Goal: Transaction & Acquisition: Purchase product/service

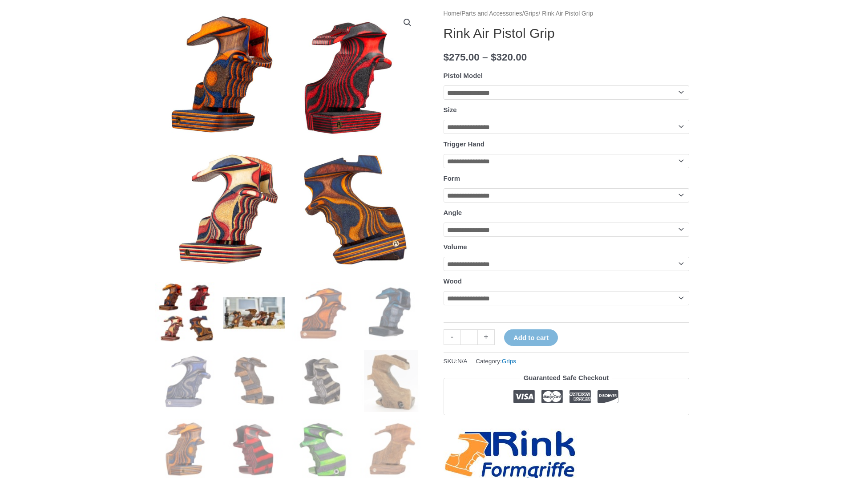
click at [253, 313] on img at bounding box center [254, 313] width 62 height 62
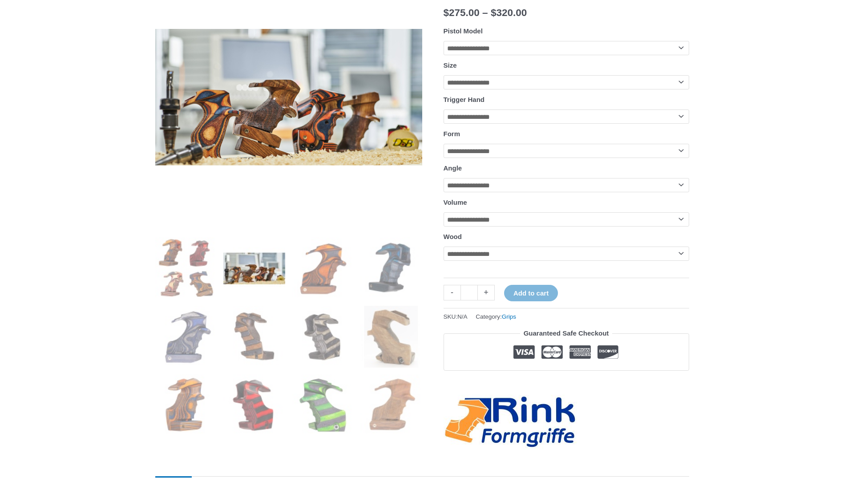
scroll to position [201, 0]
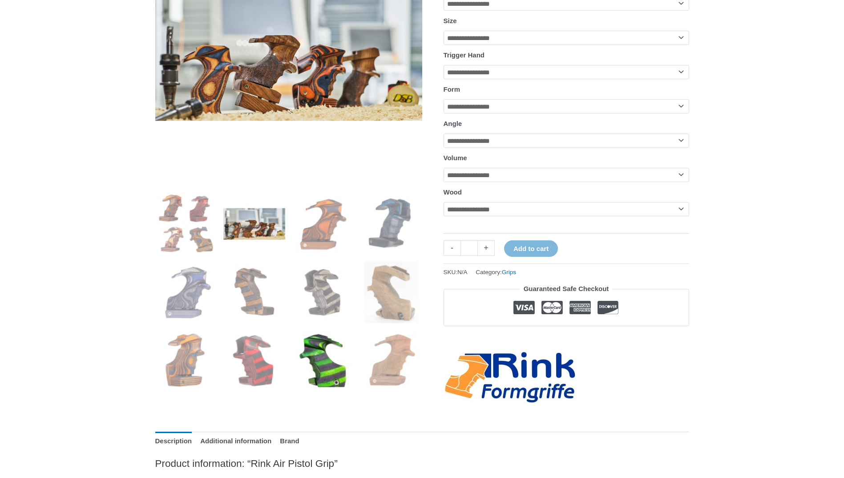
click at [332, 368] on img at bounding box center [323, 361] width 62 height 62
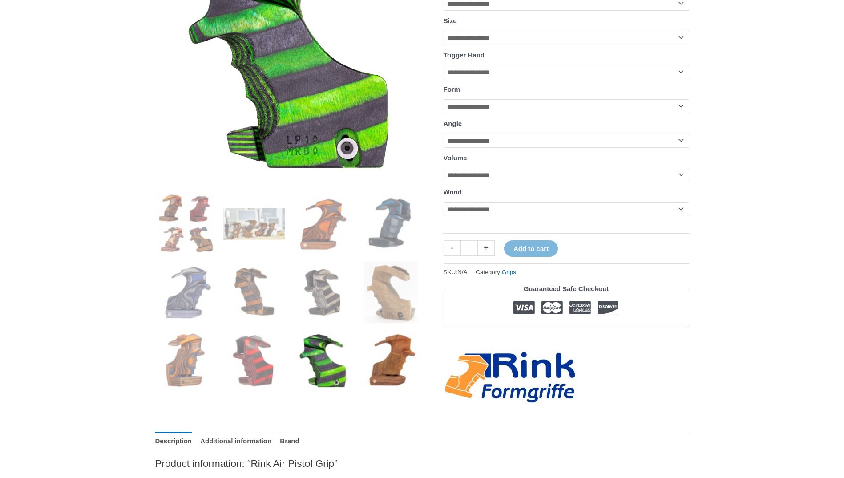
click at [375, 363] on img at bounding box center [392, 361] width 62 height 62
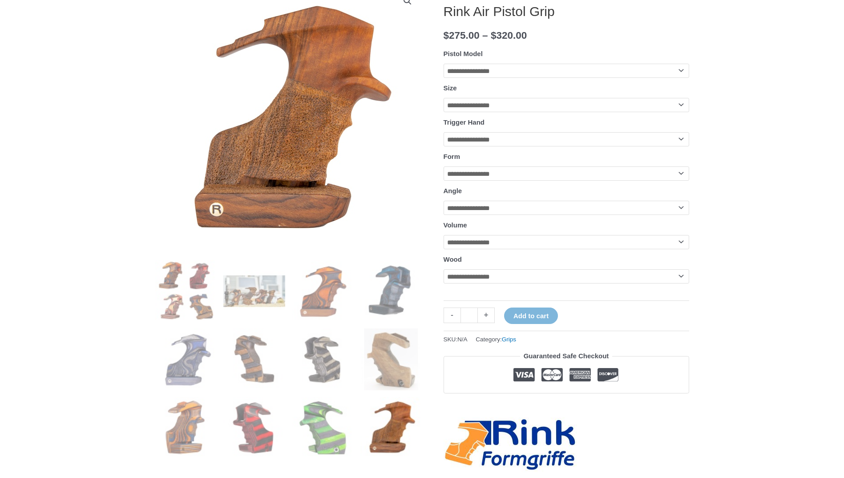
scroll to position [112, 0]
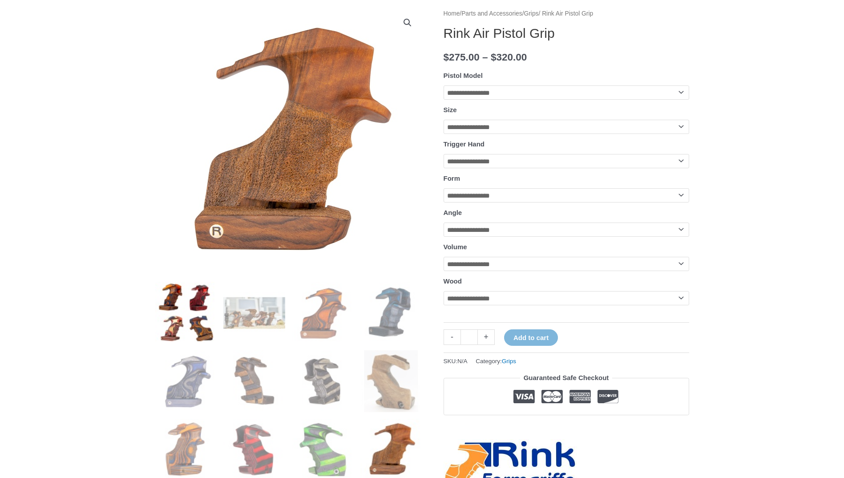
click at [188, 300] on img at bounding box center [186, 313] width 62 height 62
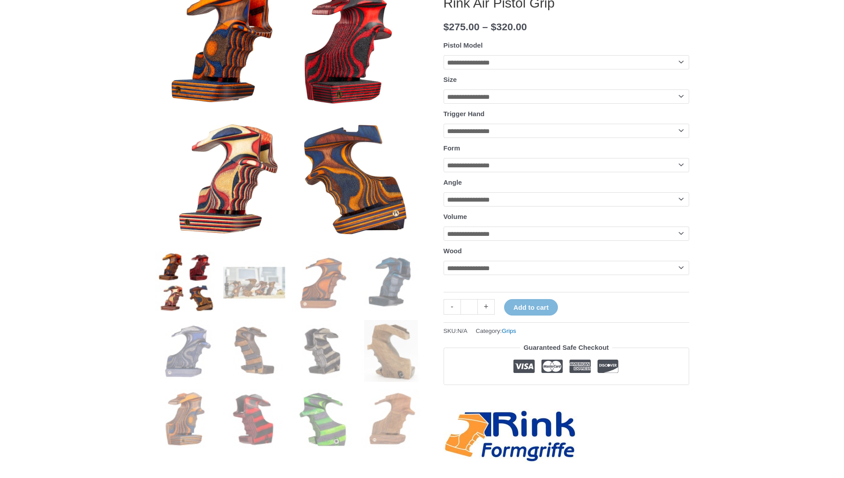
scroll to position [68, 0]
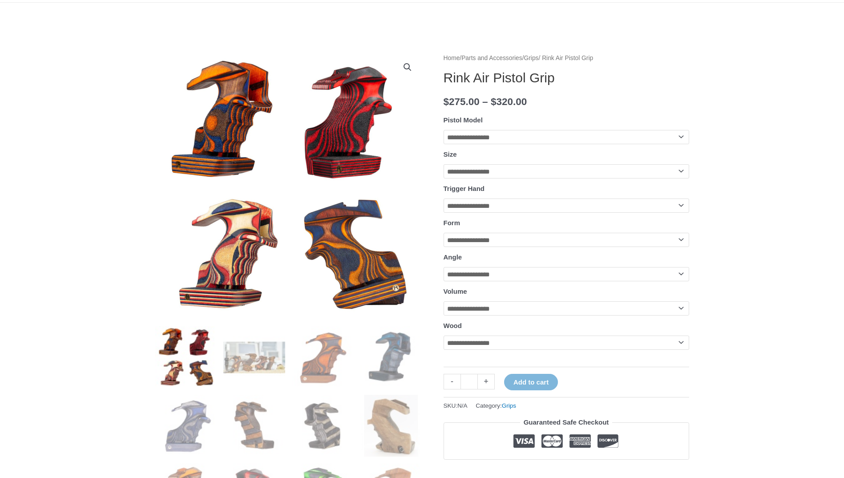
drag, startPoint x: 105, startPoint y: 261, endPoint x: 46, endPoint y: 232, distance: 65.5
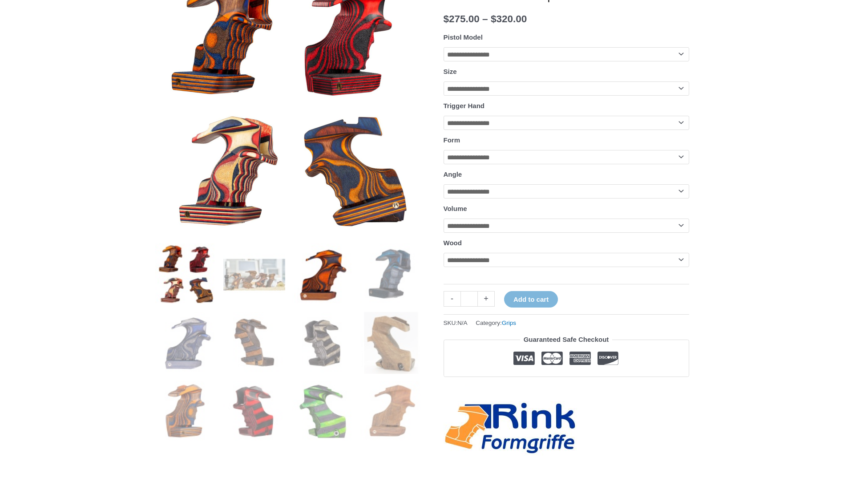
scroll to position [157, 0]
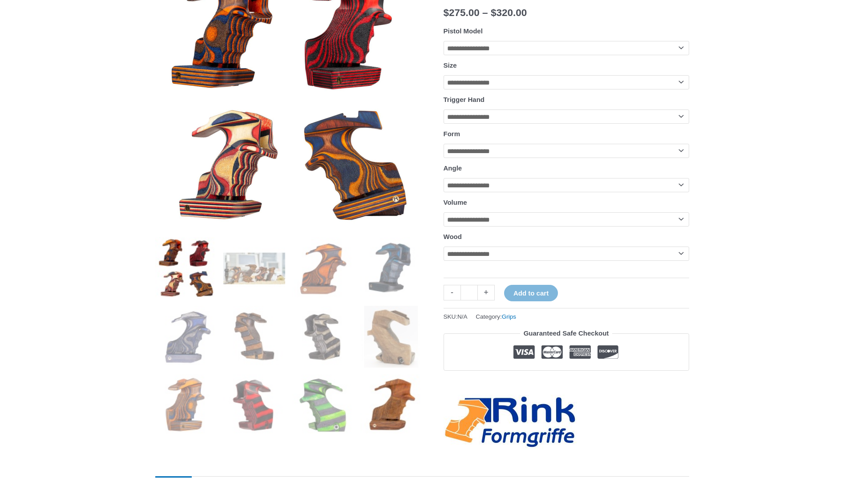
click at [381, 377] on img at bounding box center [392, 405] width 62 height 62
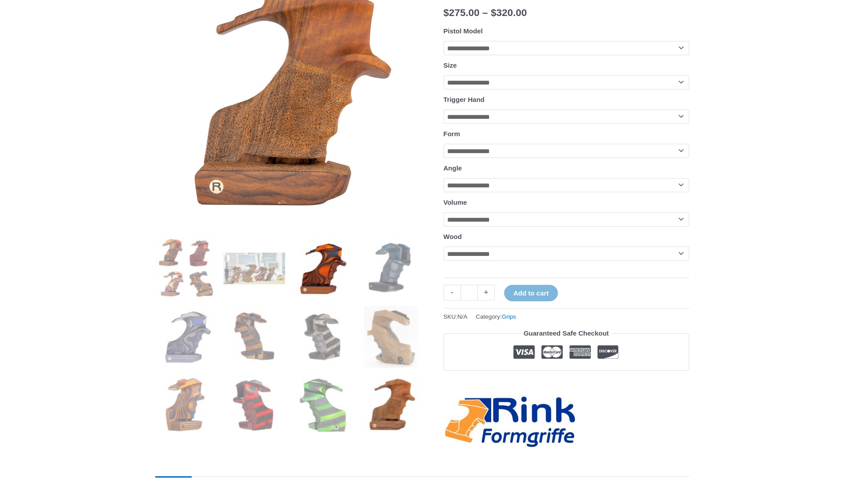
click at [313, 272] on img at bounding box center [323, 268] width 62 height 62
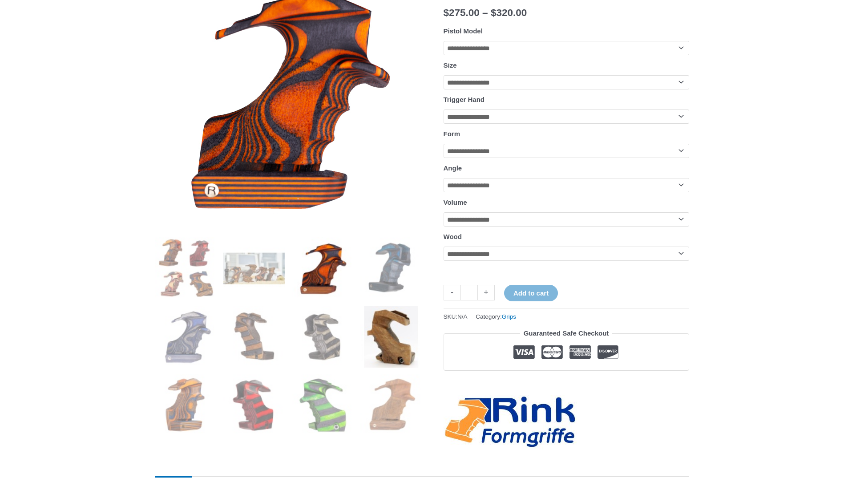
click at [380, 328] on img at bounding box center [392, 337] width 62 height 62
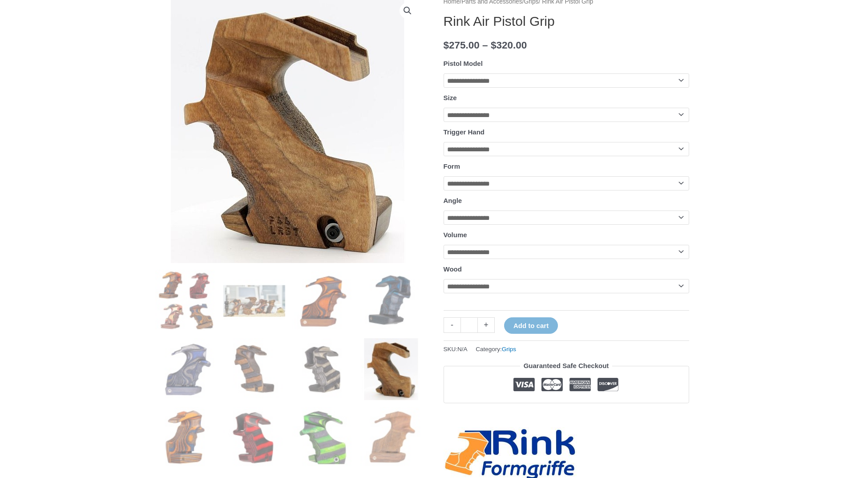
scroll to position [134, 0]
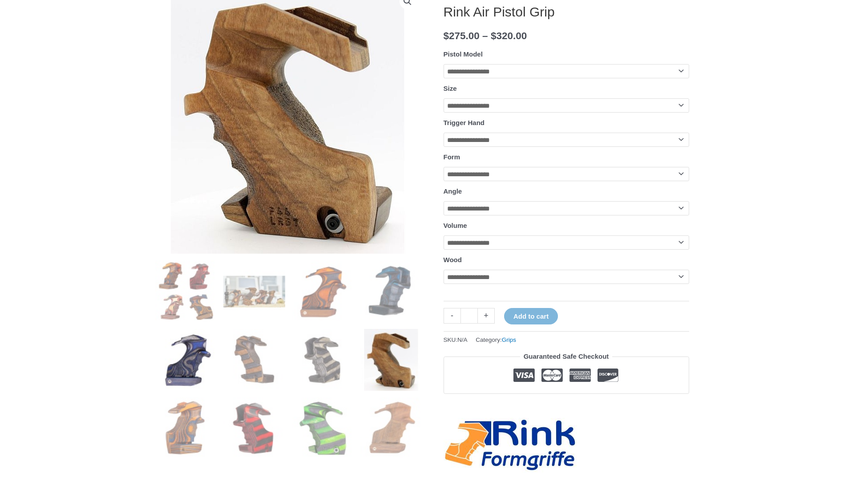
click at [183, 351] on img at bounding box center [186, 360] width 62 height 62
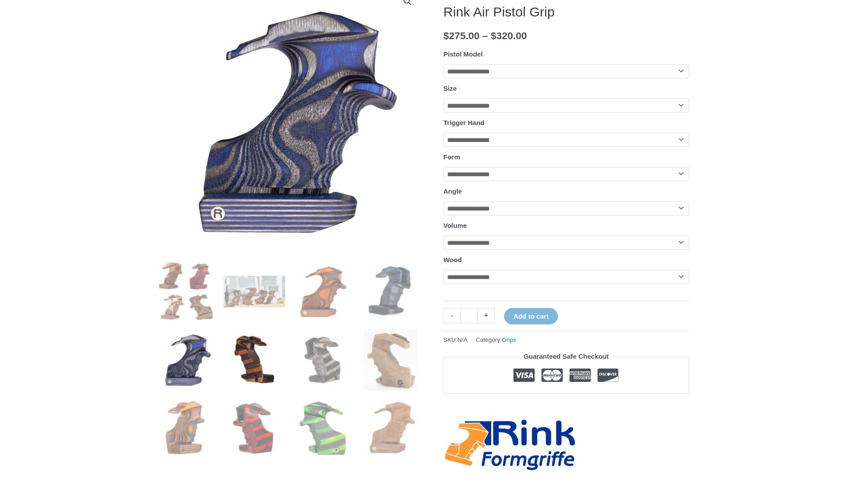
click at [241, 349] on img at bounding box center [254, 360] width 62 height 62
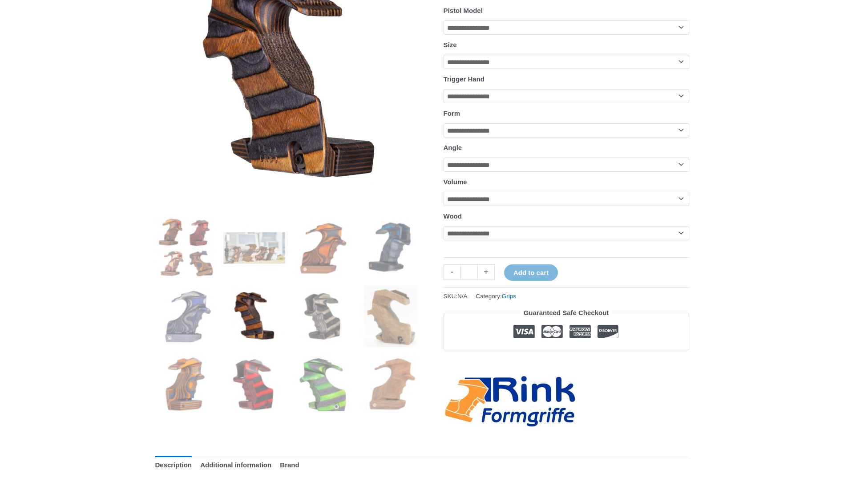
scroll to position [178, 0]
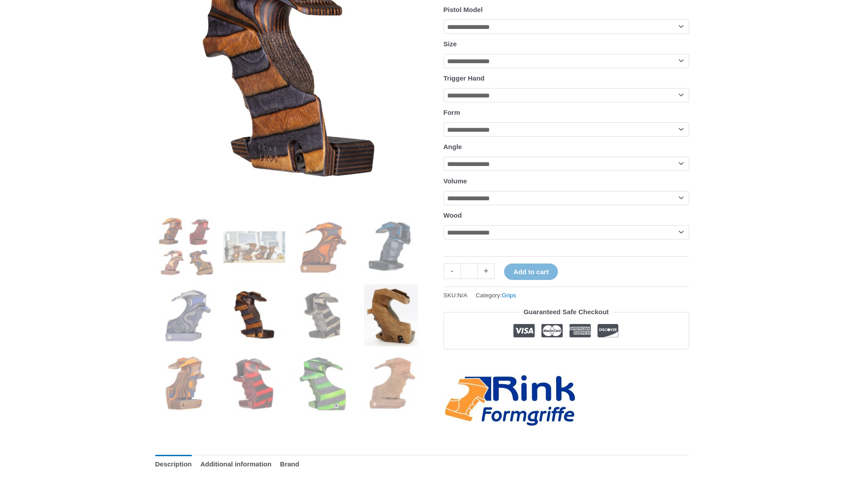
click at [383, 317] on img at bounding box center [392, 315] width 62 height 62
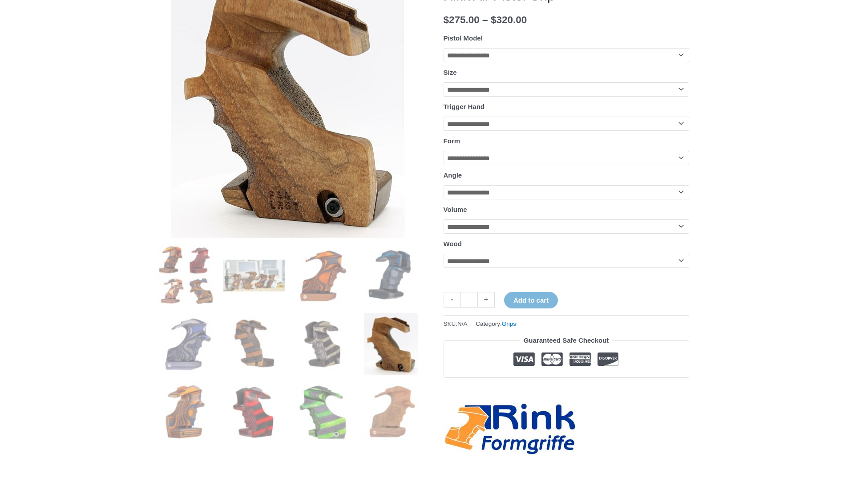
scroll to position [134, 0]
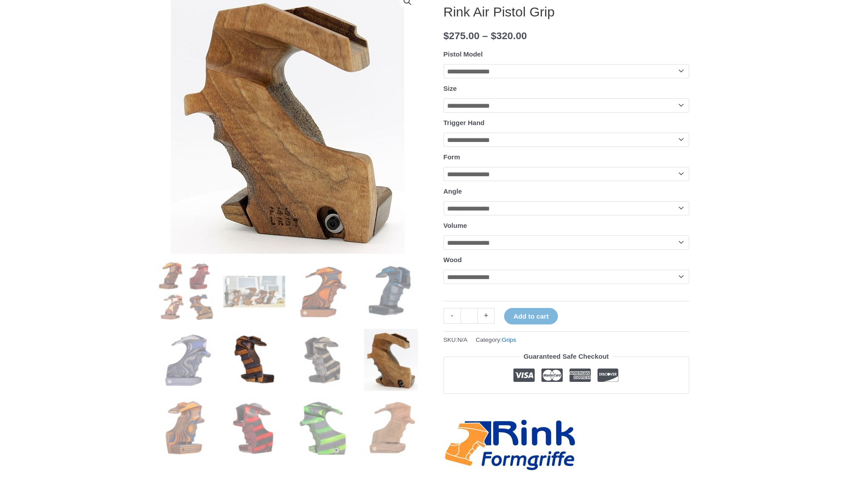
click at [264, 372] on img at bounding box center [254, 360] width 62 height 62
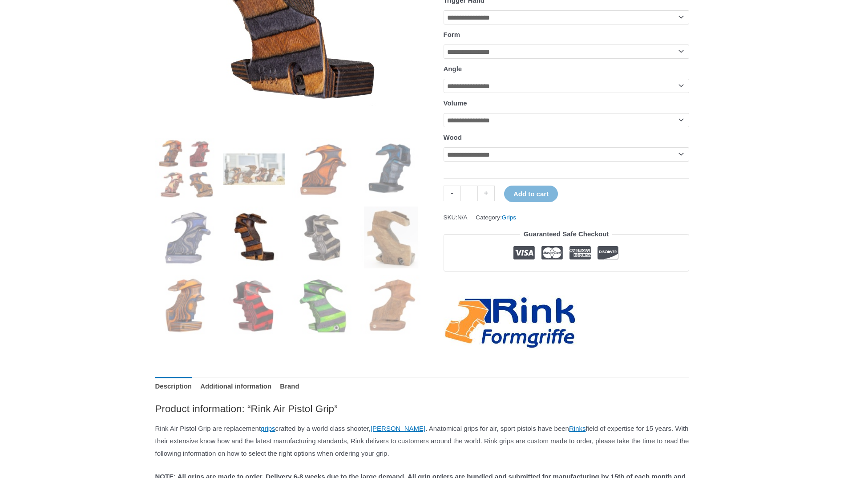
scroll to position [267, 0]
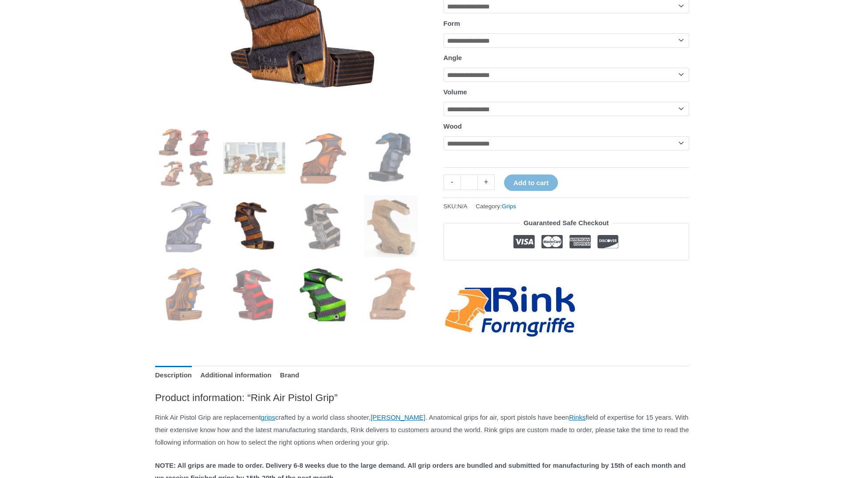
click at [320, 301] on img at bounding box center [323, 295] width 62 height 62
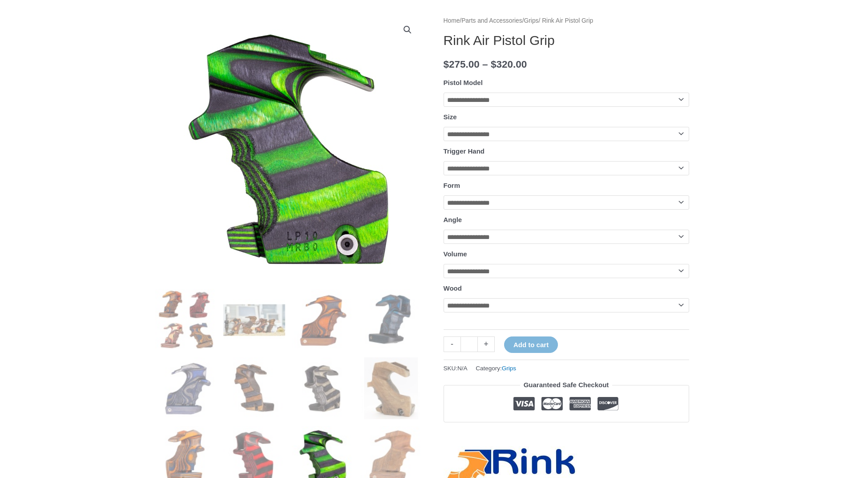
scroll to position [89, 0]
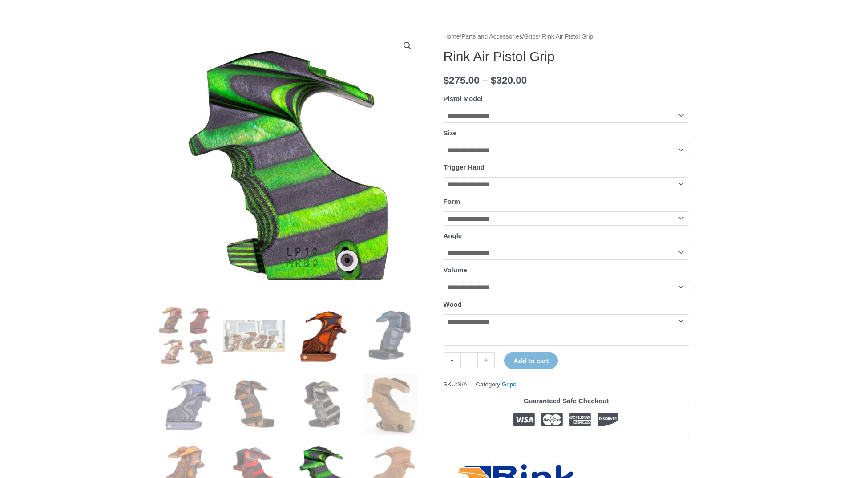
click at [326, 332] on img at bounding box center [323, 336] width 62 height 62
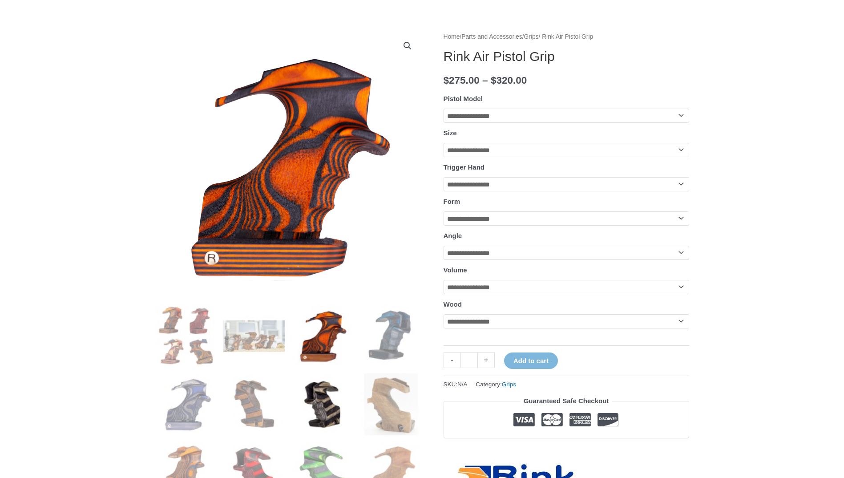
scroll to position [178, 0]
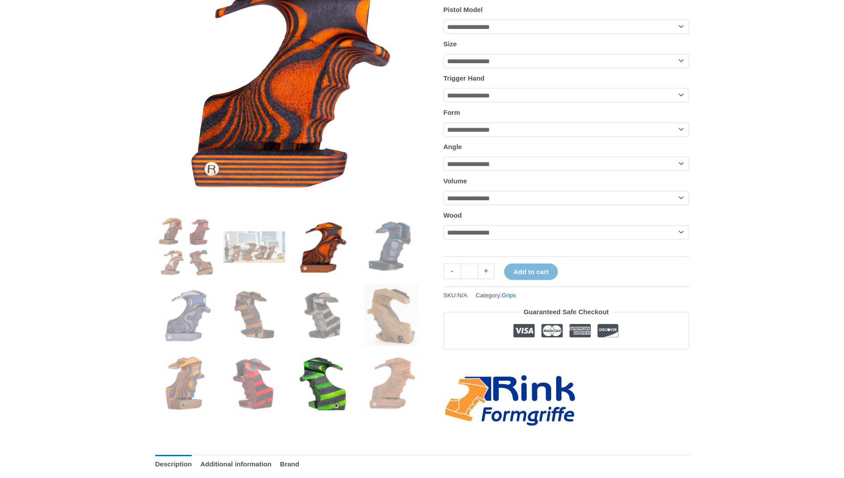
click at [304, 381] on img at bounding box center [323, 384] width 62 height 62
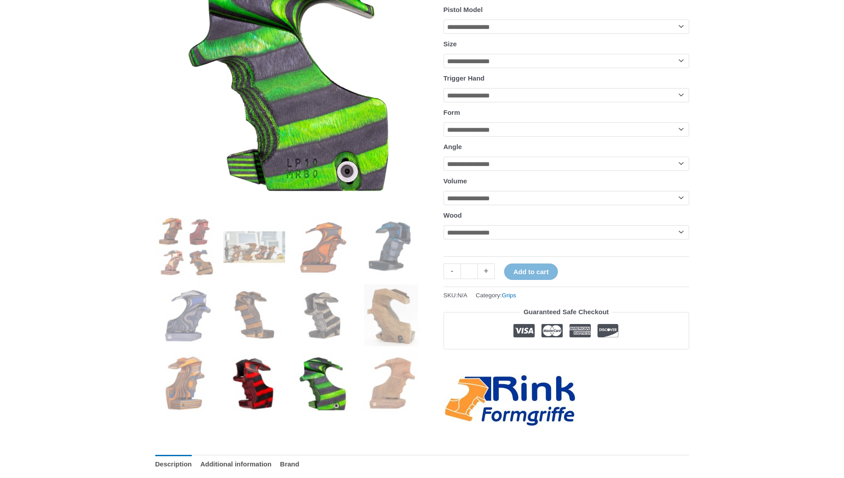
click at [265, 372] on img at bounding box center [254, 384] width 62 height 62
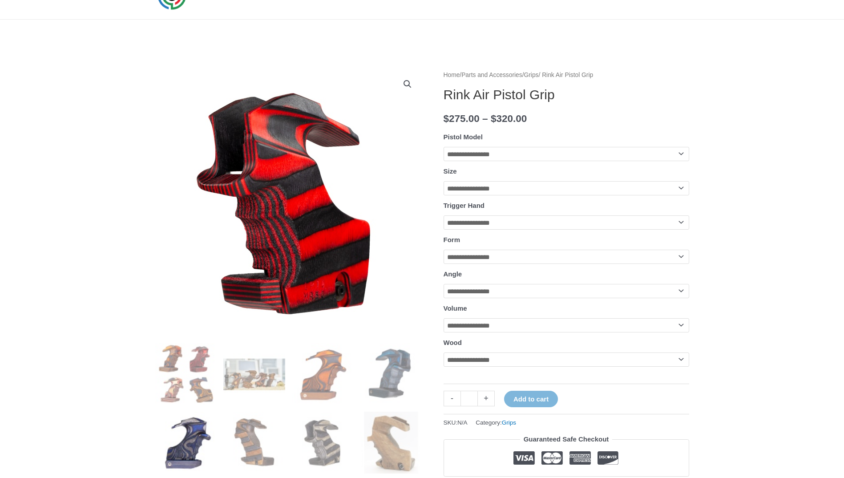
scroll to position [45, 0]
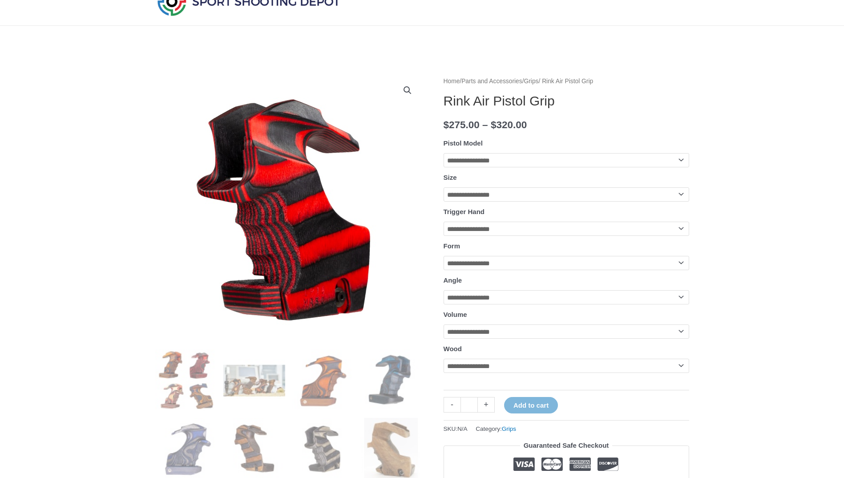
click at [471, 202] on select "**********" at bounding box center [567, 194] width 246 height 14
select select "*"
click at [444, 189] on select "**********" at bounding box center [567, 194] width 246 height 14
click at [499, 162] on select "**********" at bounding box center [567, 160] width 246 height 14
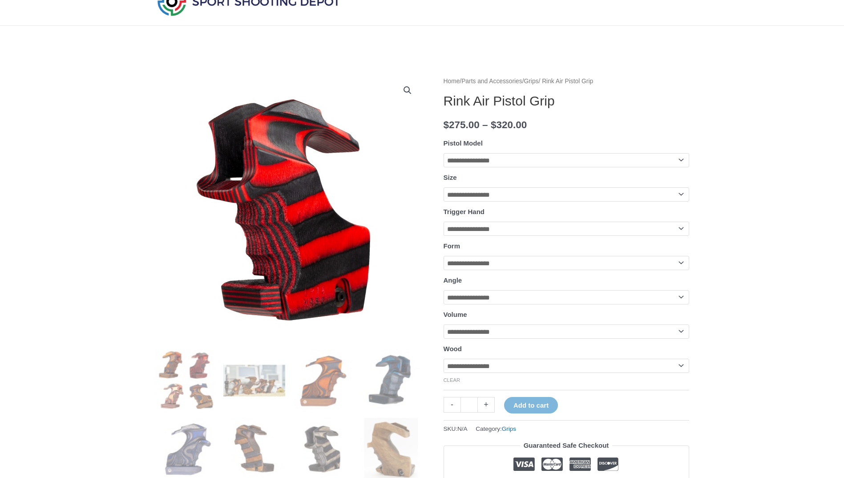
click at [456, 106] on h1 "Rink Air Pistol Grip" at bounding box center [567, 101] width 246 height 16
copy h1 "Rink Air Pistol Grip"
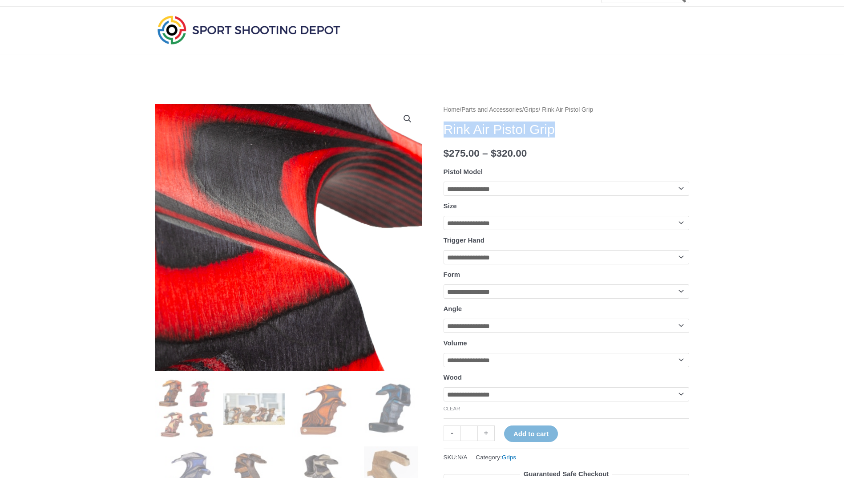
scroll to position [0, 0]
